Goal: Contribute content

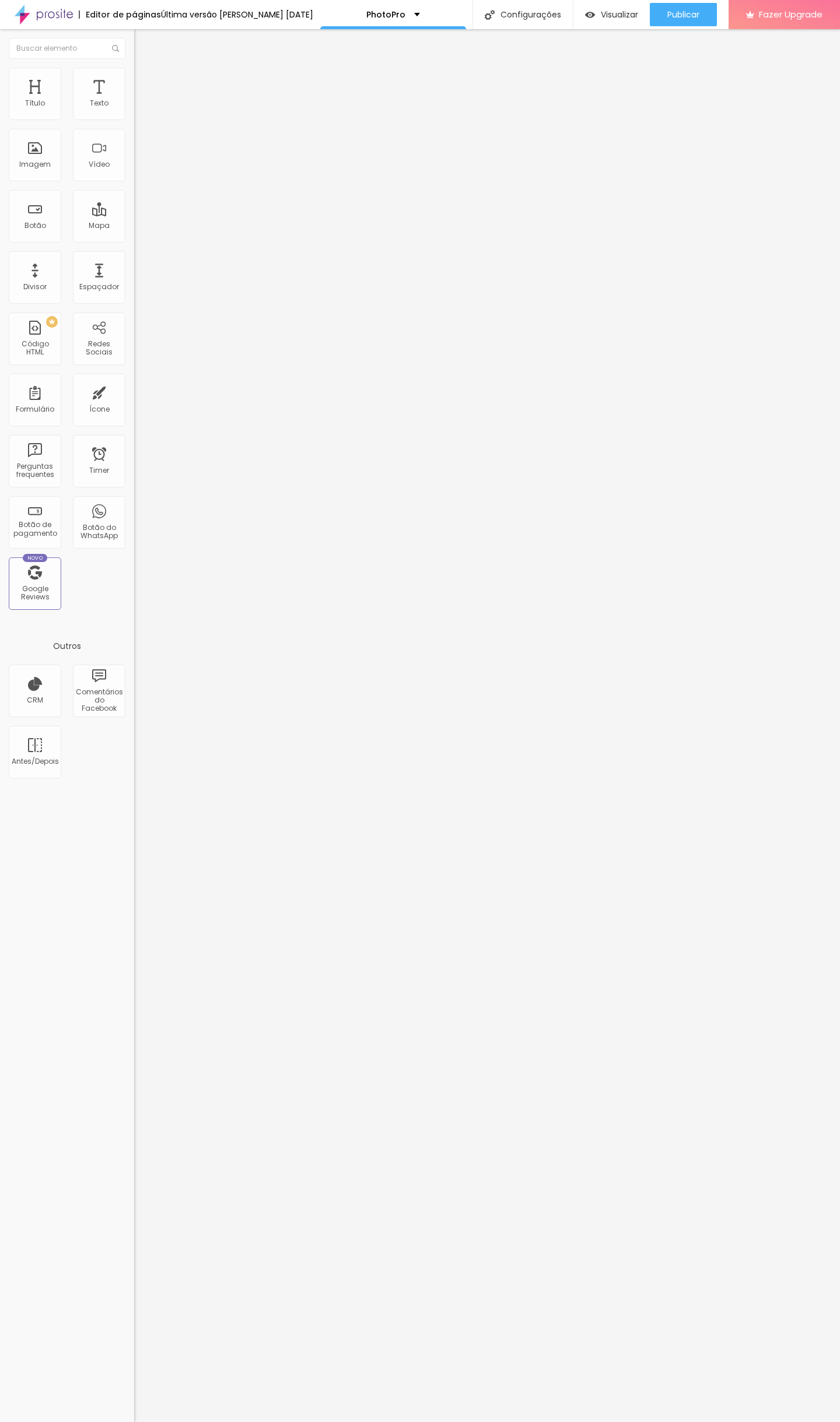
scroll to position [0, 641]
click at [134, 100] on img at bounding box center [137, 97] width 7 height 7
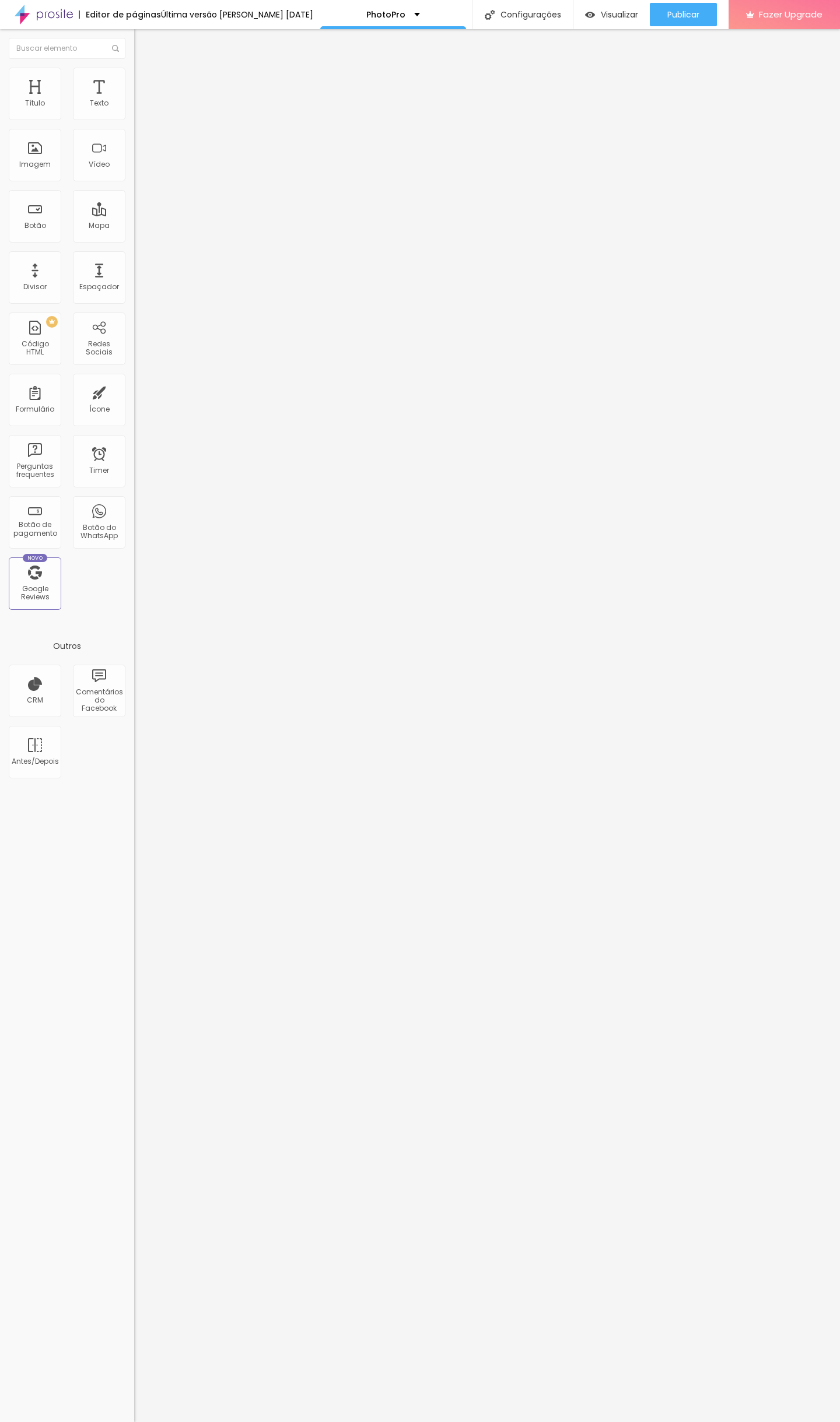
click at [690, 10] on span "Publicar" at bounding box center [683, 14] width 32 height 9
click at [603, 14] on span "Visualizar" at bounding box center [619, 14] width 37 height 9
